Goal: Navigation & Orientation: Find specific page/section

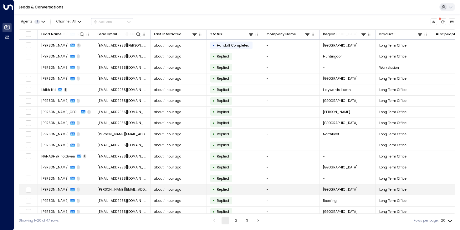
scroll to position [49, 0]
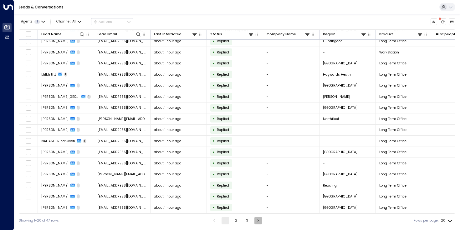
click at [254, 218] on button "Go to next page" at bounding box center [258, 221] width 8 height 8
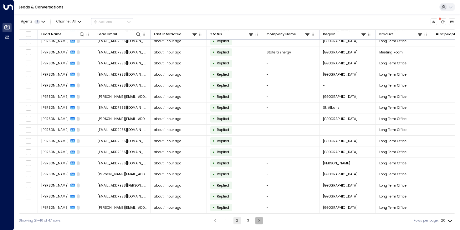
click at [255, 219] on button "Go to next page" at bounding box center [259, 221] width 8 height 8
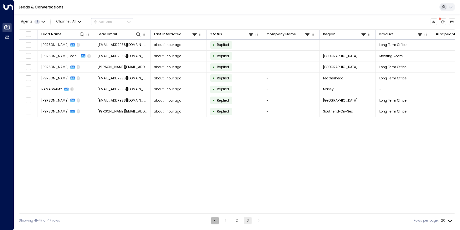
click at [213, 220] on icon "Go to previous page" at bounding box center [215, 221] width 4 height 4
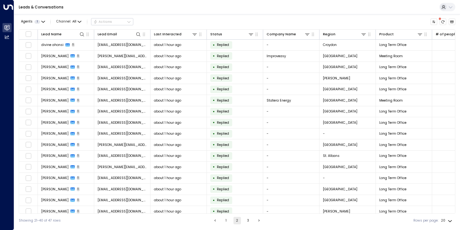
click at [214, 219] on icon "Go to previous page" at bounding box center [215, 221] width 4 height 4
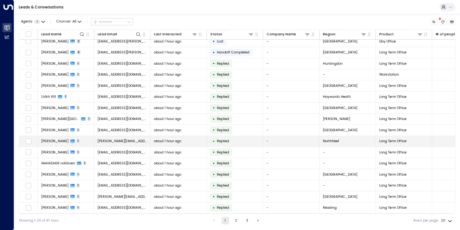
scroll to position [49, 0]
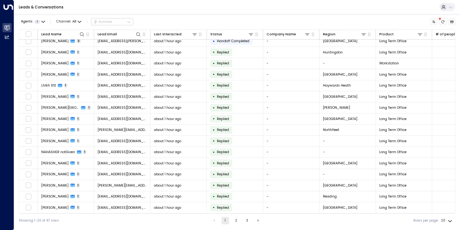
click at [250, 221] on button "3" at bounding box center [247, 221] width 8 height 8
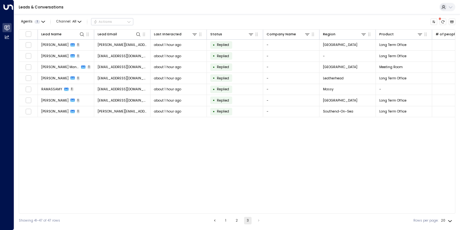
click at [227, 221] on button "1" at bounding box center [226, 221] width 8 height 8
